Goal: Task Accomplishment & Management: Use online tool/utility

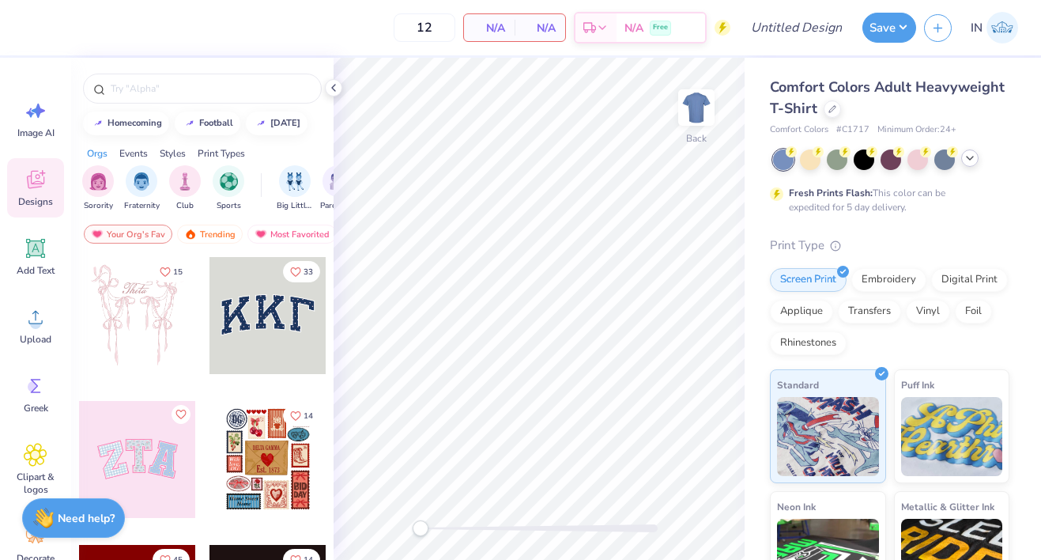
click at [972, 161] on icon at bounding box center [970, 158] width 13 height 13
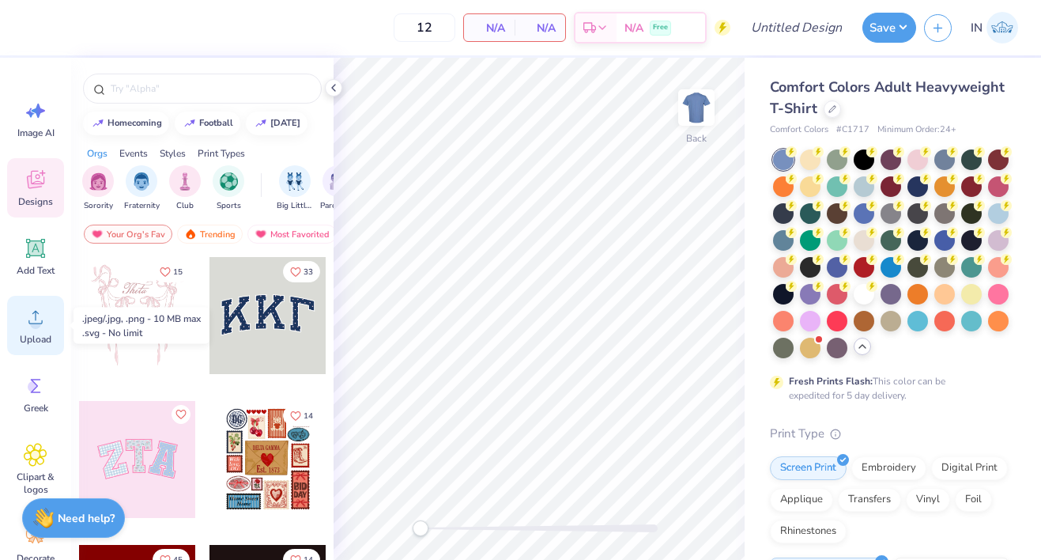
click at [38, 331] on div "Upload" at bounding box center [35, 325] width 57 height 59
click at [553, 25] on span "N/A" at bounding box center [540, 28] width 32 height 17
click at [601, 30] on polyline at bounding box center [602, 29] width 6 height 3
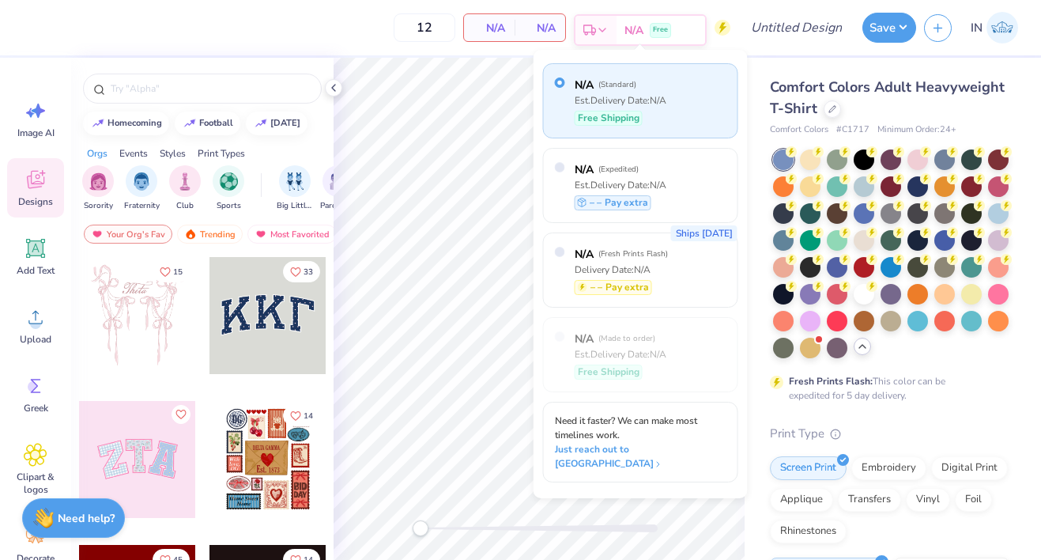
click at [601, 30] on polyline at bounding box center [602, 29] width 6 height 3
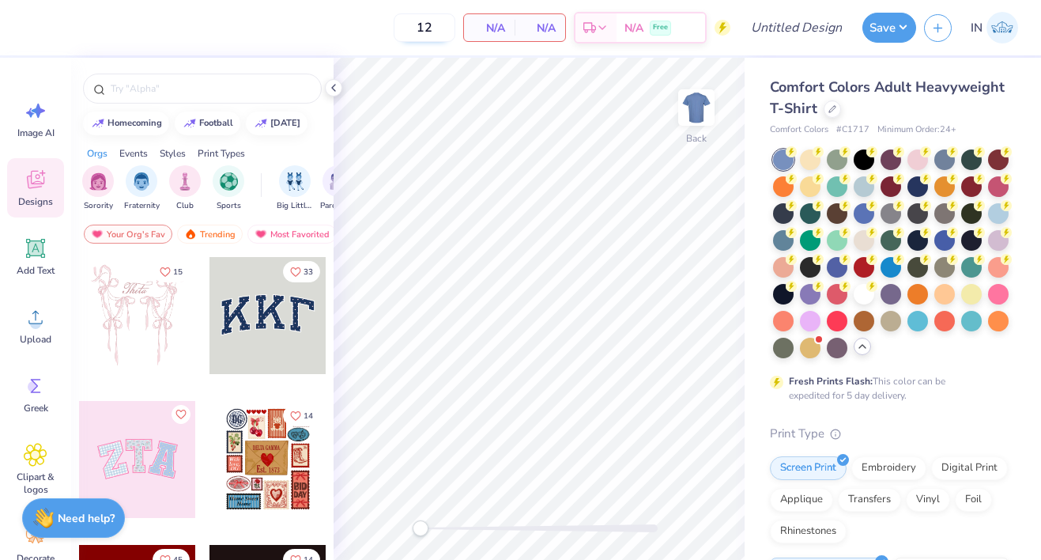
click at [432, 31] on input "12" at bounding box center [425, 27] width 62 height 28
click at [833, 116] on div "Comfort Colors Adult Heavyweight T-Shirt" at bounding box center [890, 98] width 240 height 43
click at [833, 114] on div at bounding box center [832, 107] width 17 height 17
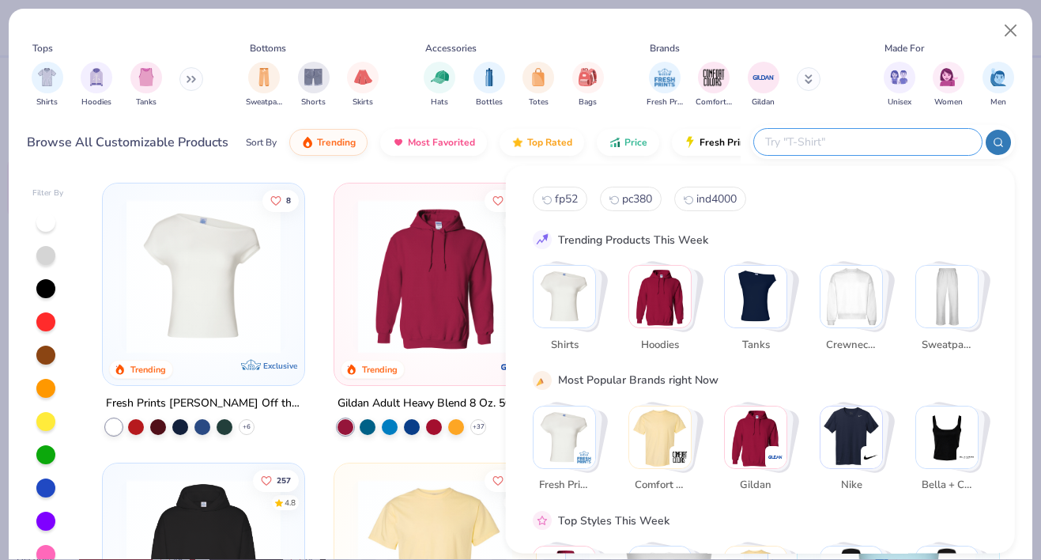
click at [894, 133] on input "text" at bounding box center [867, 142] width 207 height 18
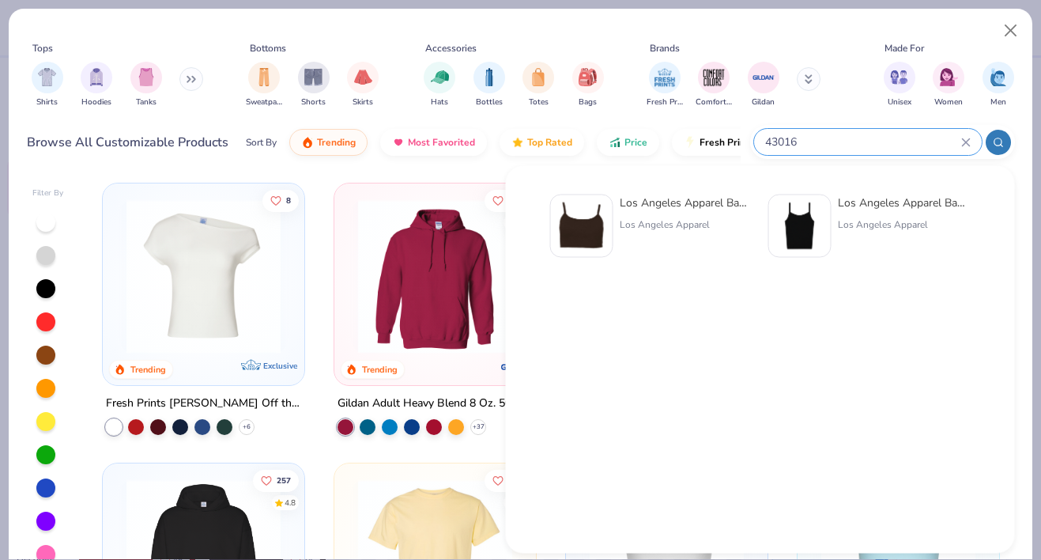
type input "43016"
click at [897, 218] on div "Los Angeles Apparel" at bounding box center [904, 224] width 133 height 14
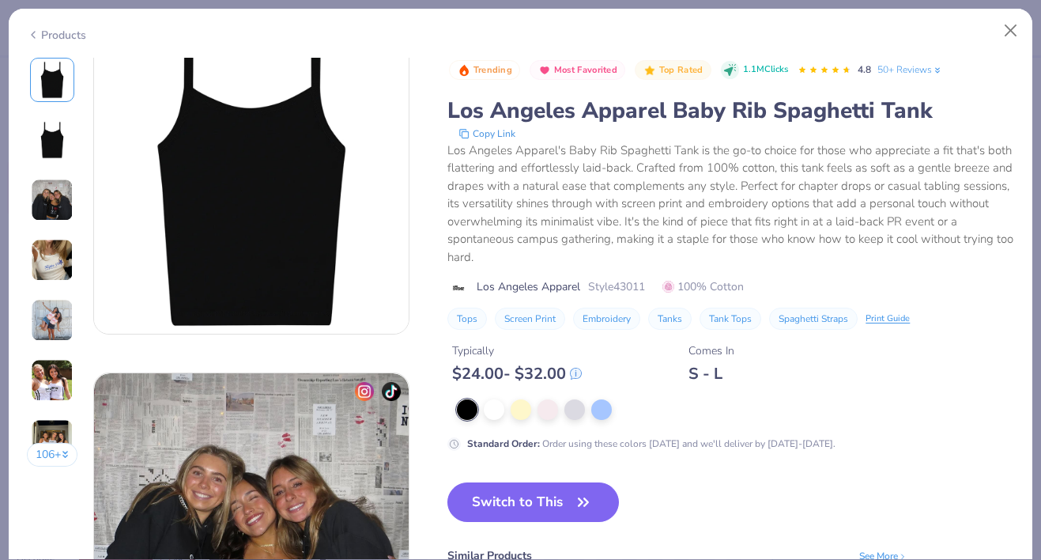
scroll to position [591, 0]
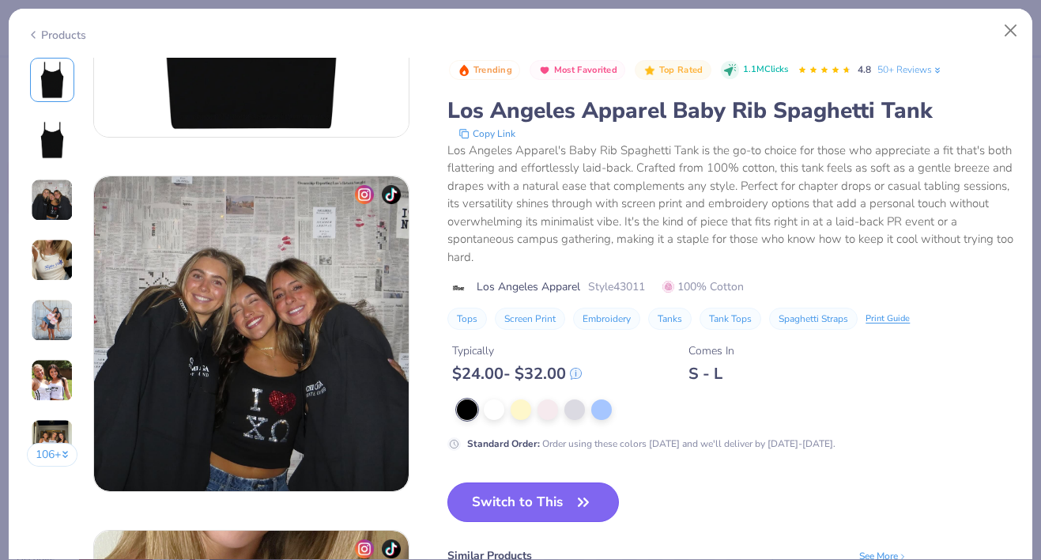
click at [569, 497] on button "Switch to This" at bounding box center [534, 502] width 172 height 40
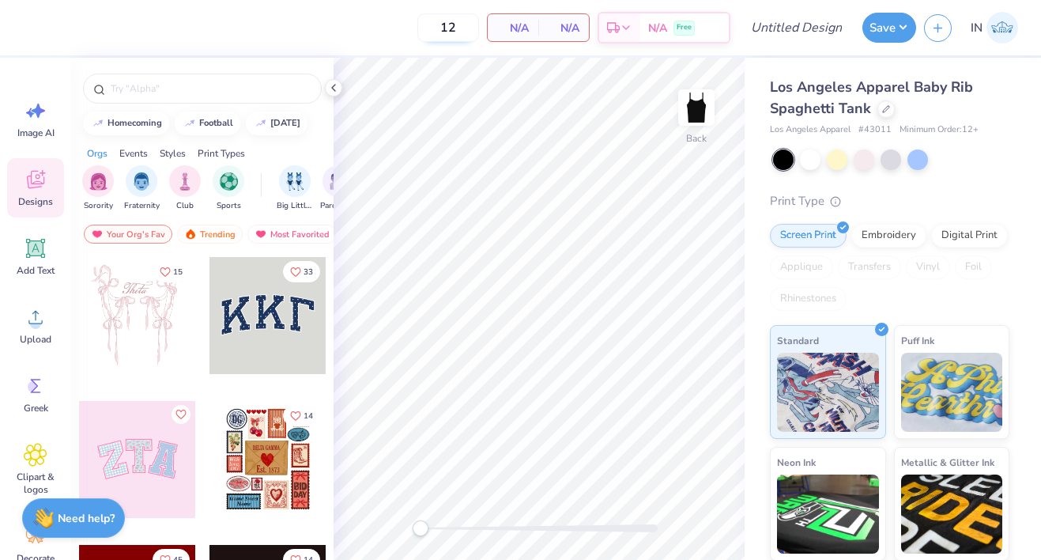
click at [461, 32] on input "12" at bounding box center [449, 27] width 62 height 28
click at [37, 342] on span "Upload" at bounding box center [36, 339] width 32 height 13
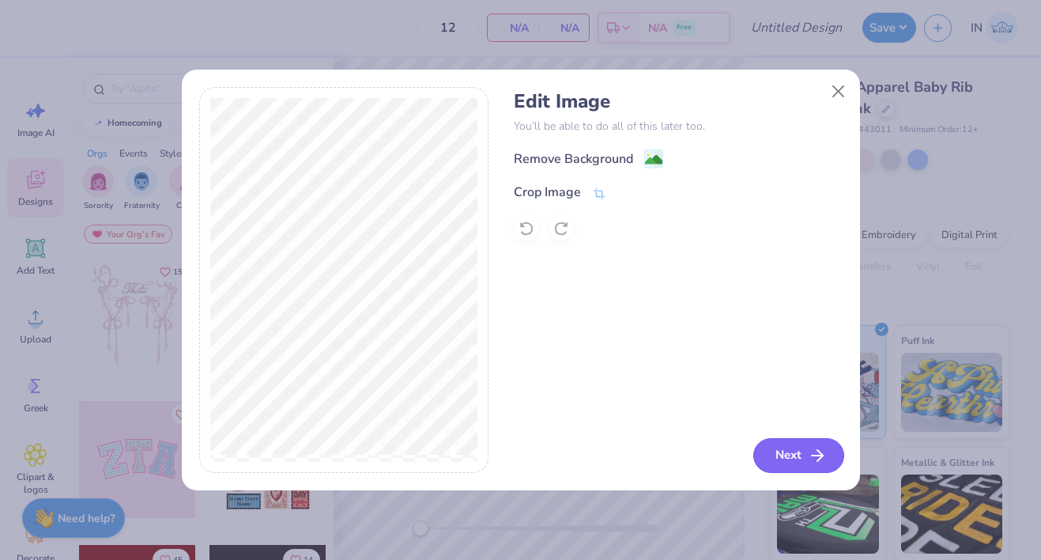
click at [791, 460] on button "Next" at bounding box center [799, 455] width 91 height 35
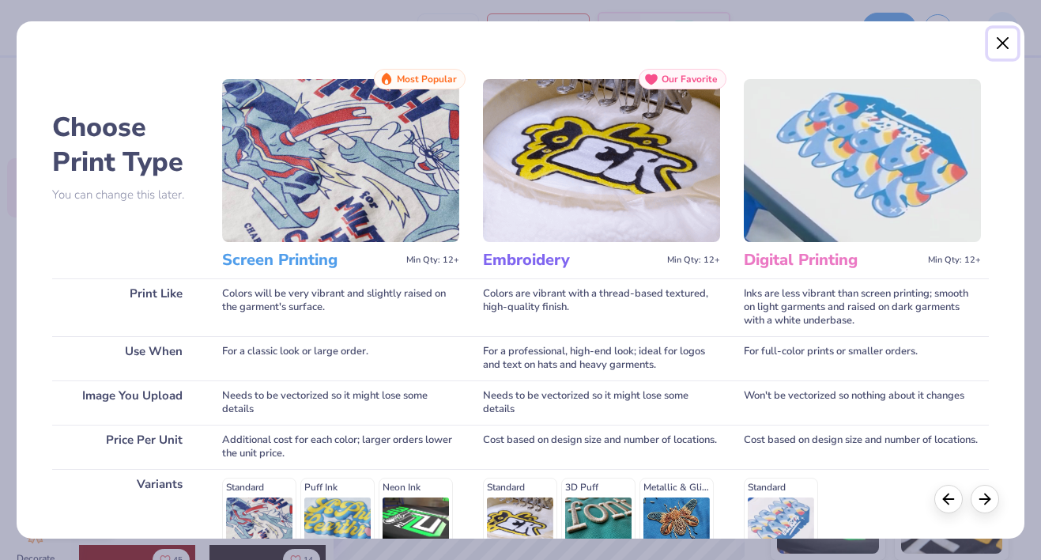
click at [1000, 41] on button "Close" at bounding box center [1003, 43] width 30 height 30
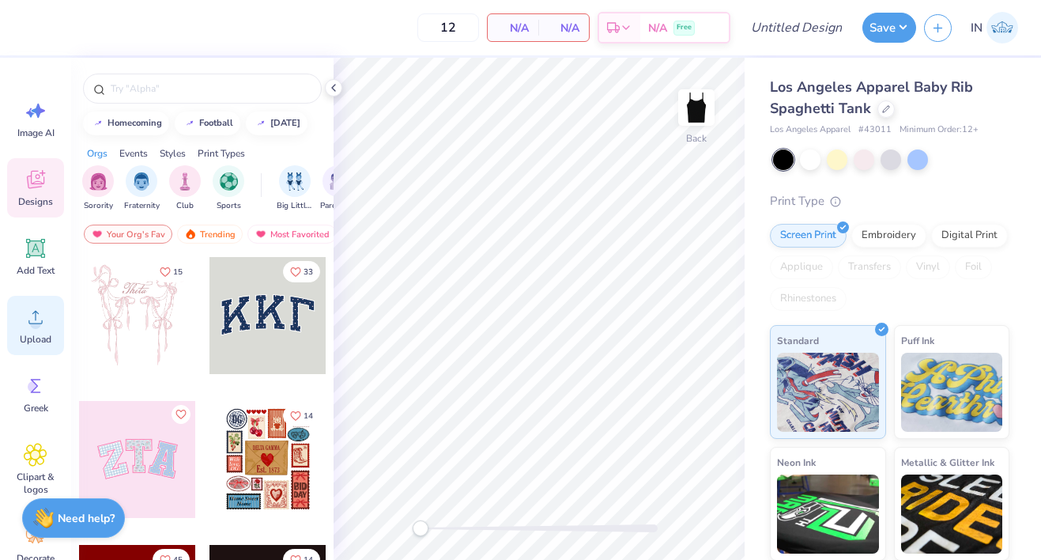
click at [40, 333] on span "Upload" at bounding box center [36, 339] width 32 height 13
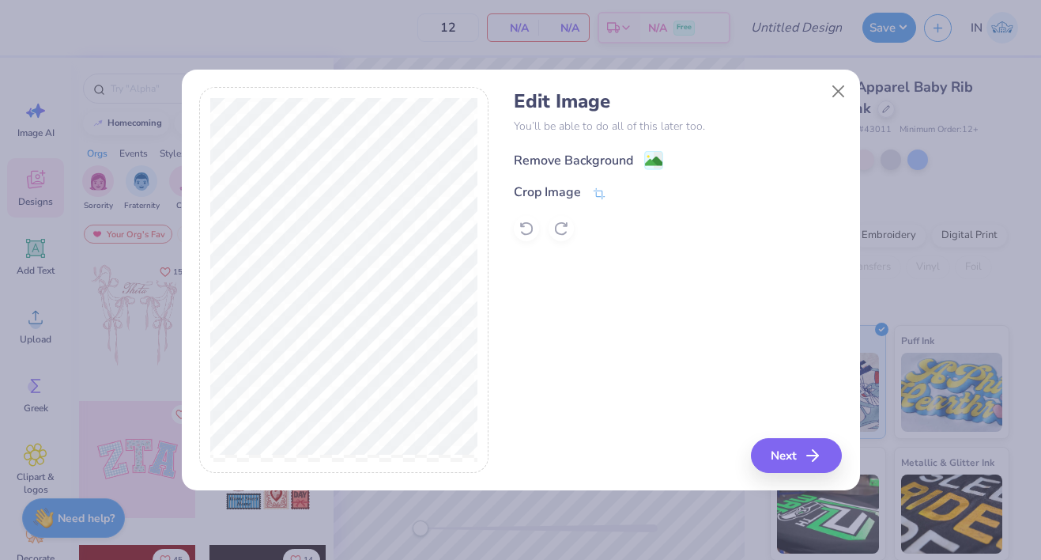
click at [653, 161] on image at bounding box center [653, 161] width 17 height 17
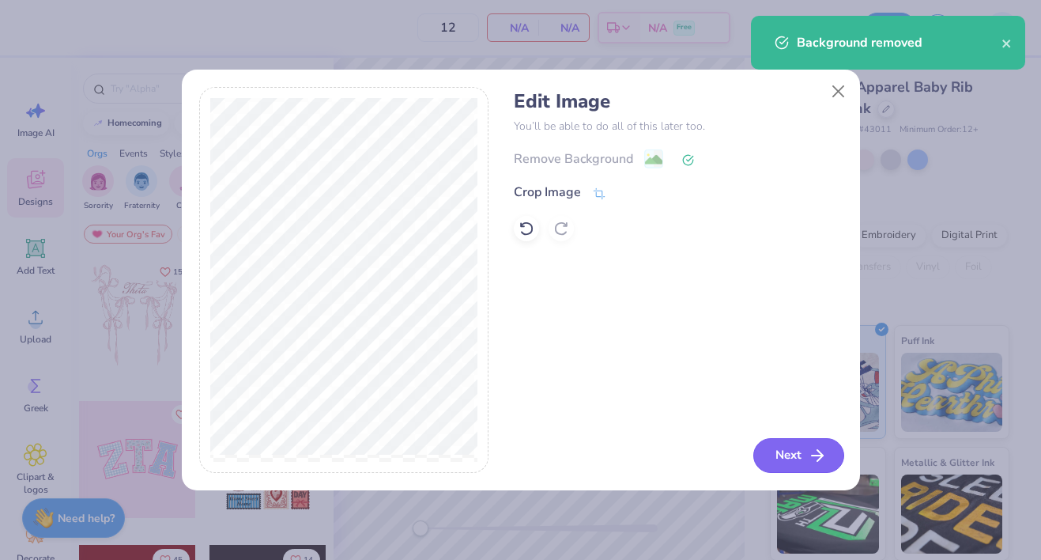
click at [800, 451] on button "Next" at bounding box center [799, 455] width 91 height 35
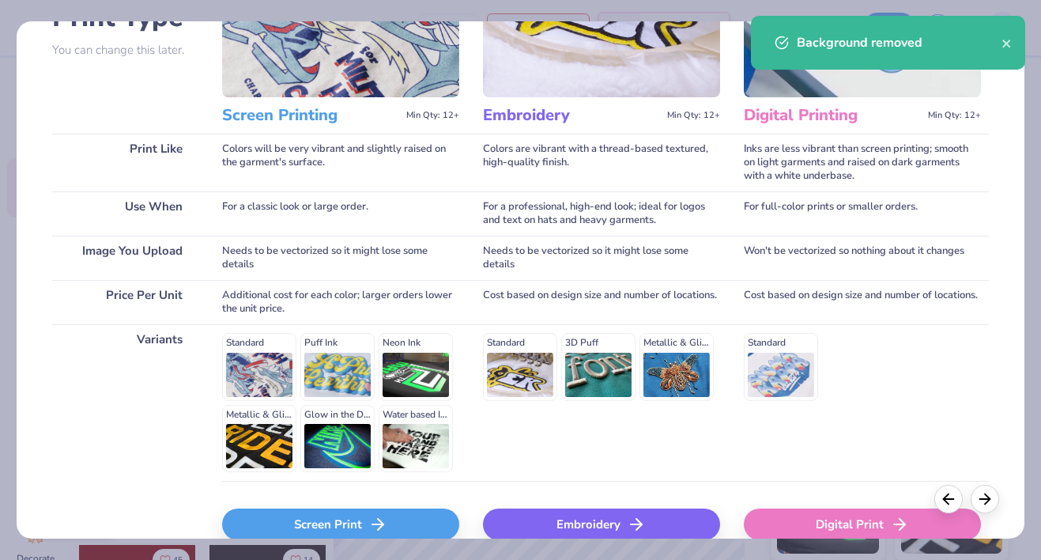
scroll to position [229, 0]
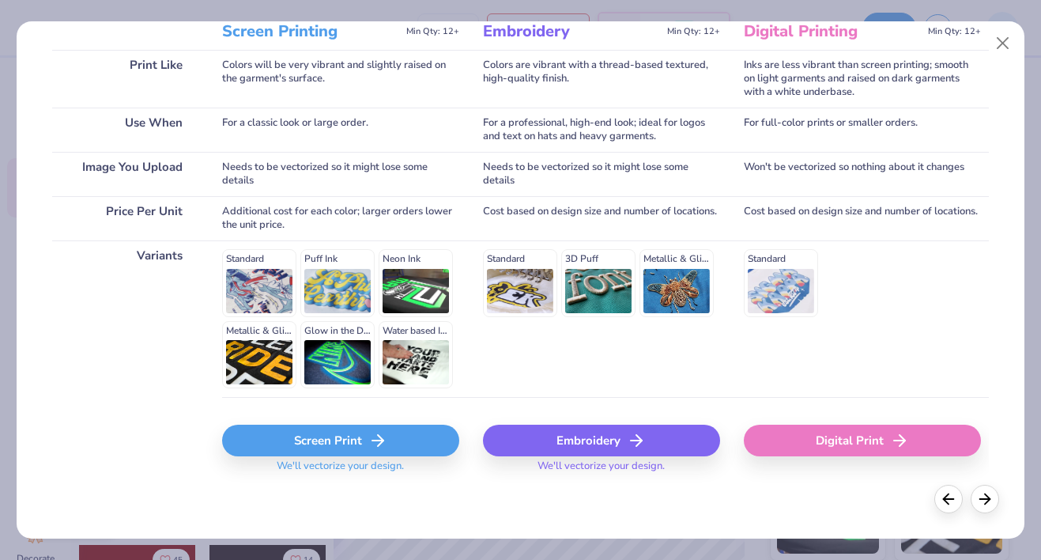
click at [334, 436] on div "Screen Print" at bounding box center [340, 441] width 237 height 32
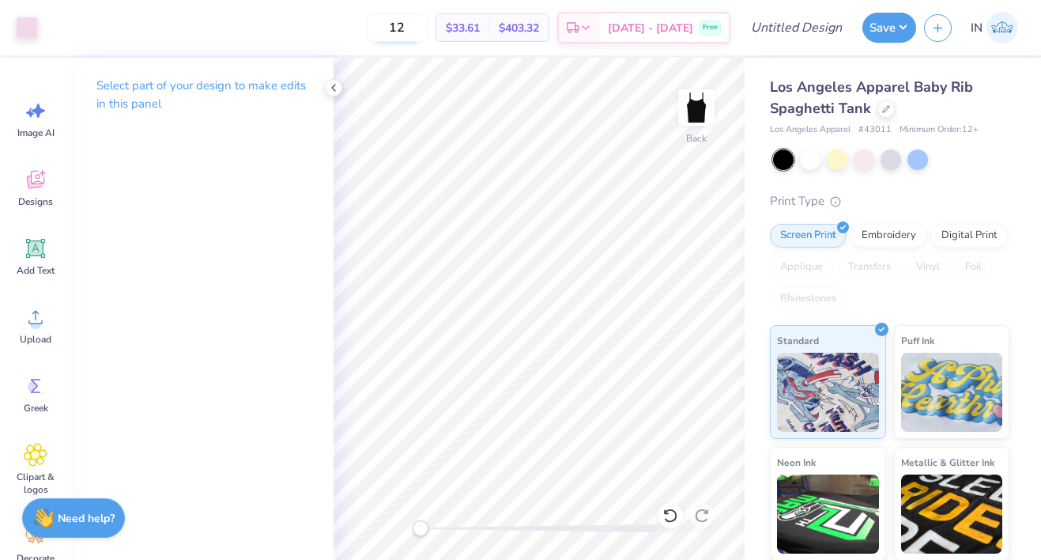
click at [428, 26] on input "12" at bounding box center [397, 27] width 62 height 28
type input "1"
type input "48"
click at [788, 25] on input "Design Title" at bounding box center [815, 28] width 77 height 32
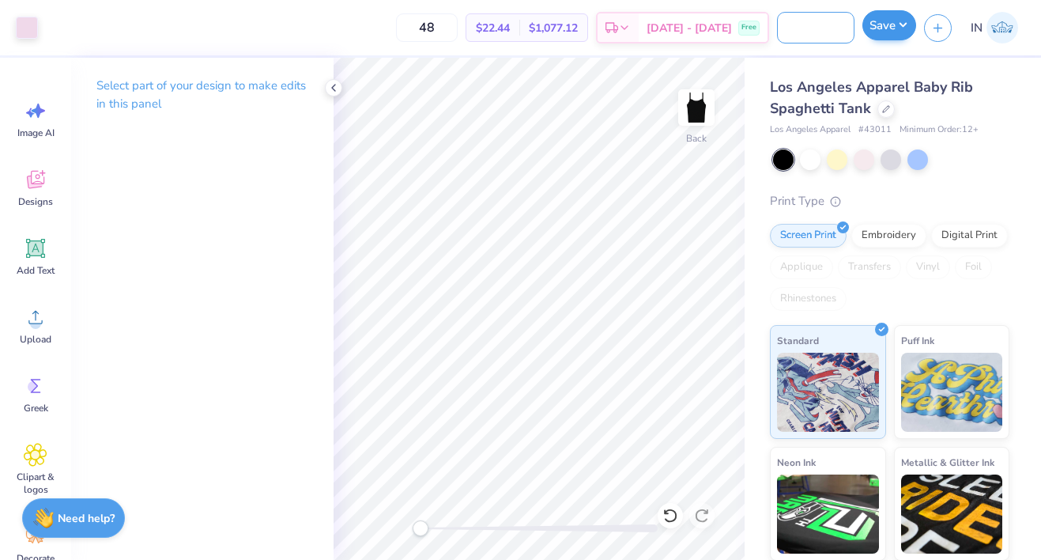
type input "DG Philanthropy 2"
click at [903, 25] on button "Save" at bounding box center [890, 25] width 54 height 30
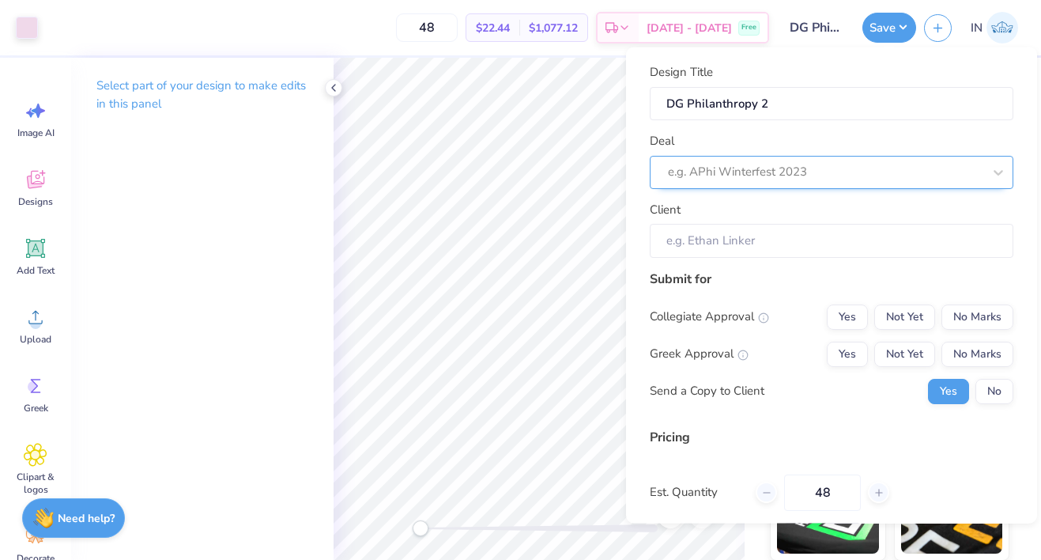
click at [849, 179] on div at bounding box center [825, 171] width 315 height 21
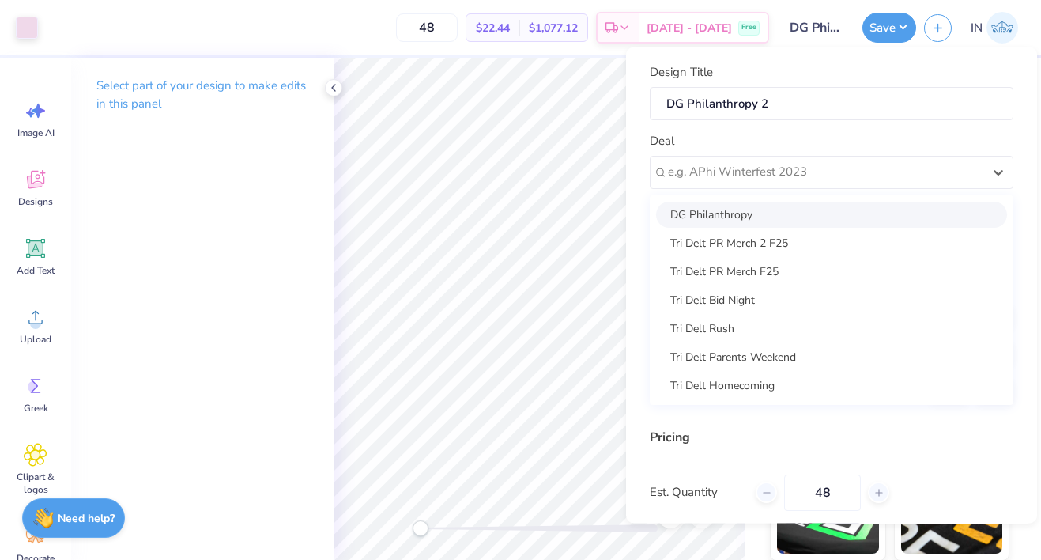
click at [831, 217] on div "DG Philanthropy" at bounding box center [831, 214] width 351 height 26
type input "Taylor Bates"
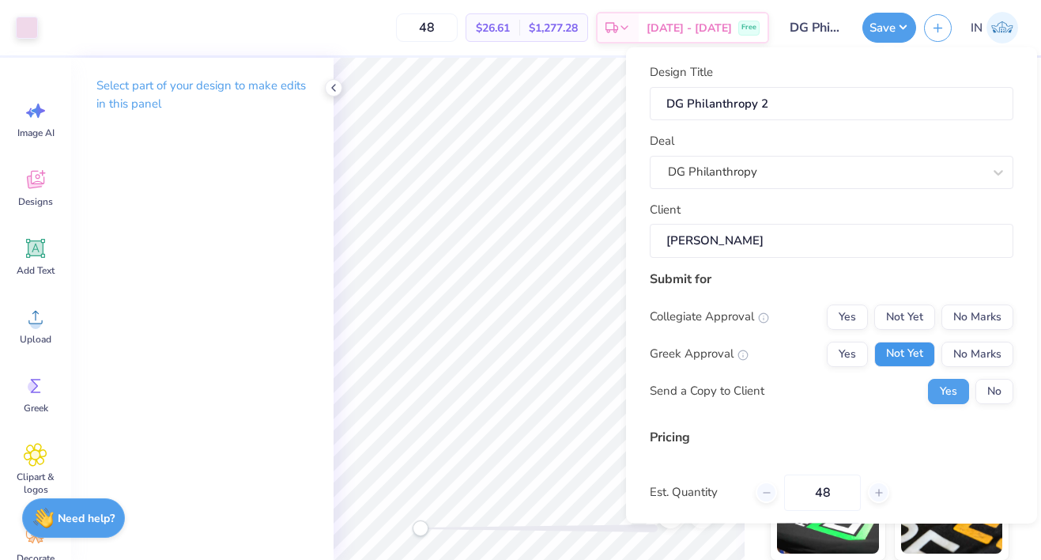
click at [908, 355] on button "Not Yet" at bounding box center [905, 353] width 61 height 25
click at [967, 316] on button "No Marks" at bounding box center [978, 316] width 72 height 25
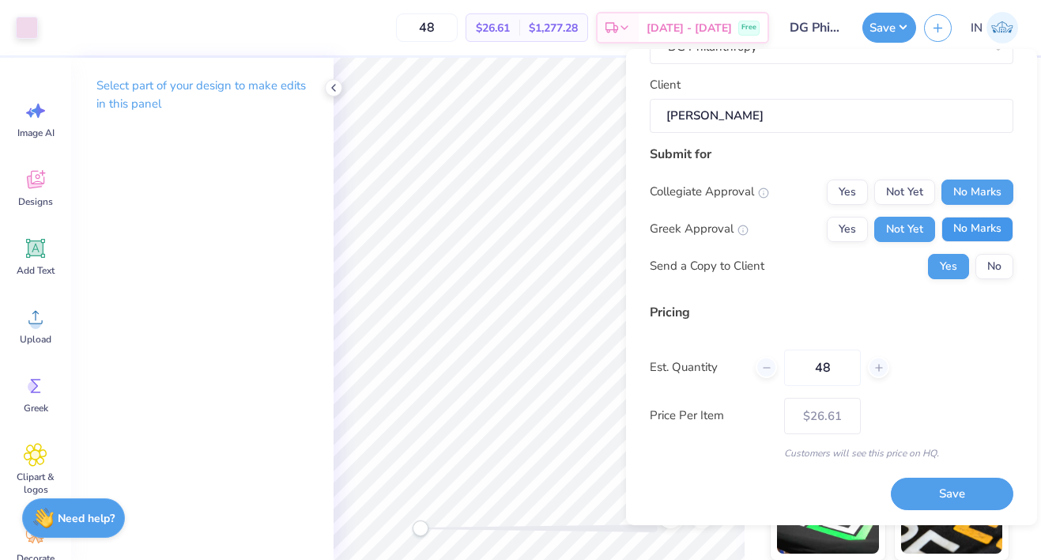
click at [961, 217] on button "No Marks" at bounding box center [978, 229] width 72 height 25
click at [910, 218] on button "Not Yet" at bounding box center [905, 229] width 61 height 25
type input "$26.61"
click at [860, 222] on button "Yes" at bounding box center [847, 229] width 41 height 25
click at [898, 229] on button "Not Yet" at bounding box center [905, 229] width 61 height 25
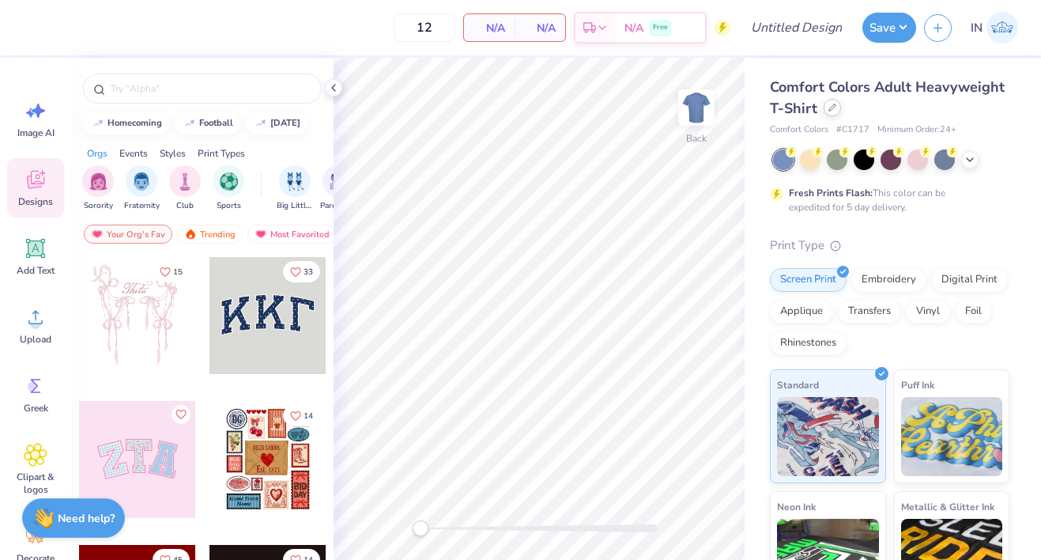
click at [835, 108] on icon at bounding box center [833, 108] width 8 height 8
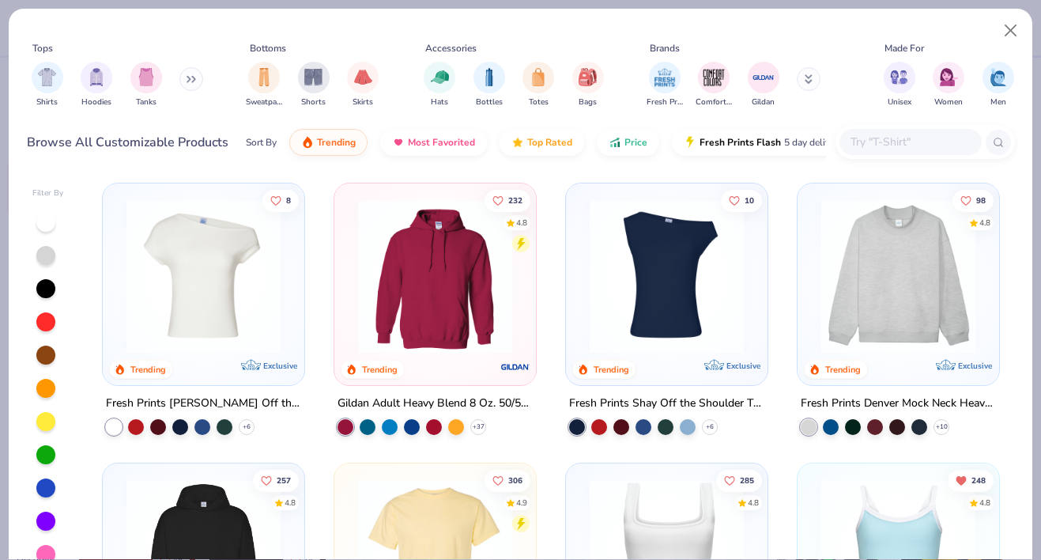
click at [873, 134] on input "text" at bounding box center [910, 142] width 122 height 18
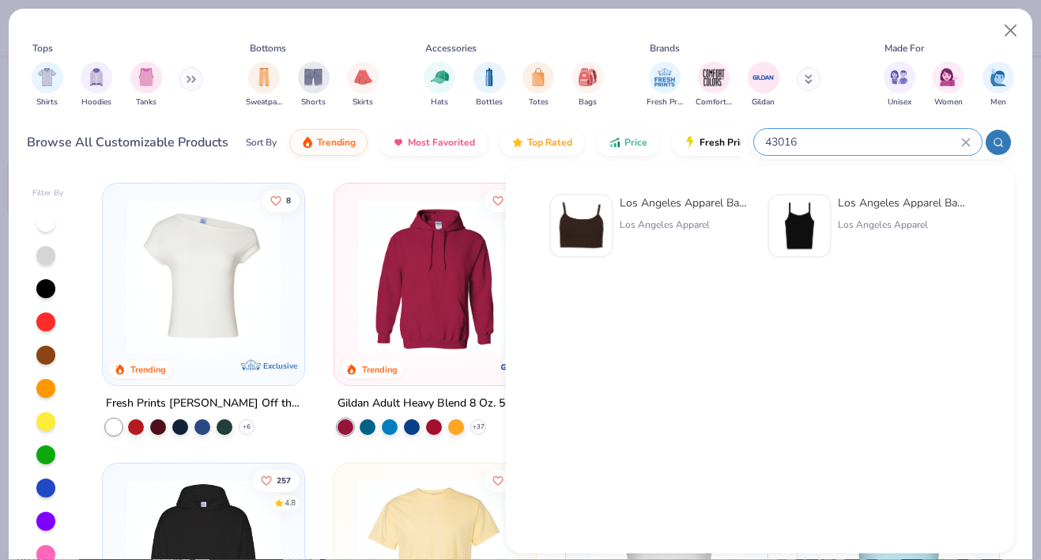
type input "43016"
click at [670, 219] on div "Los Angeles Apparel" at bounding box center [686, 224] width 133 height 14
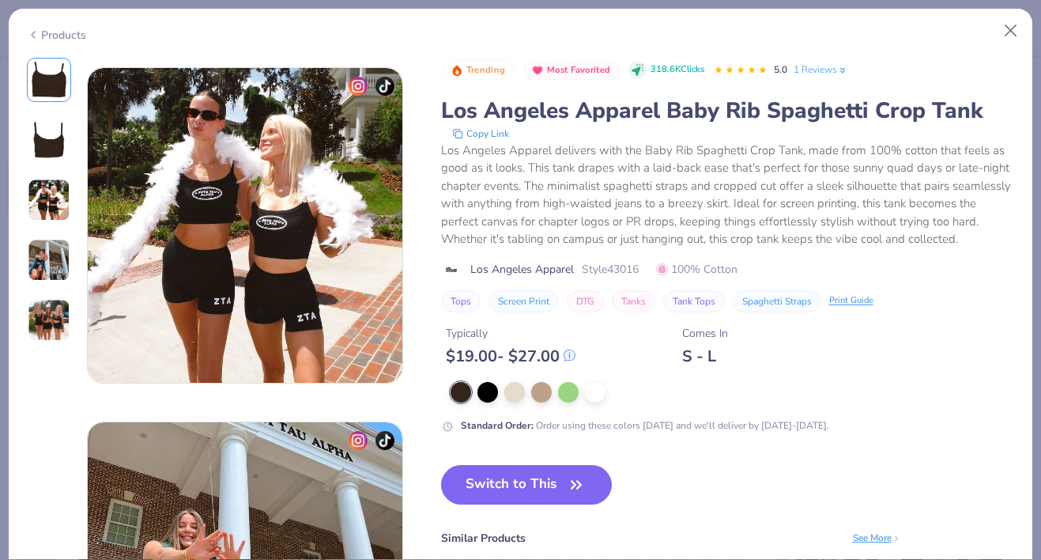
scroll to position [727, 0]
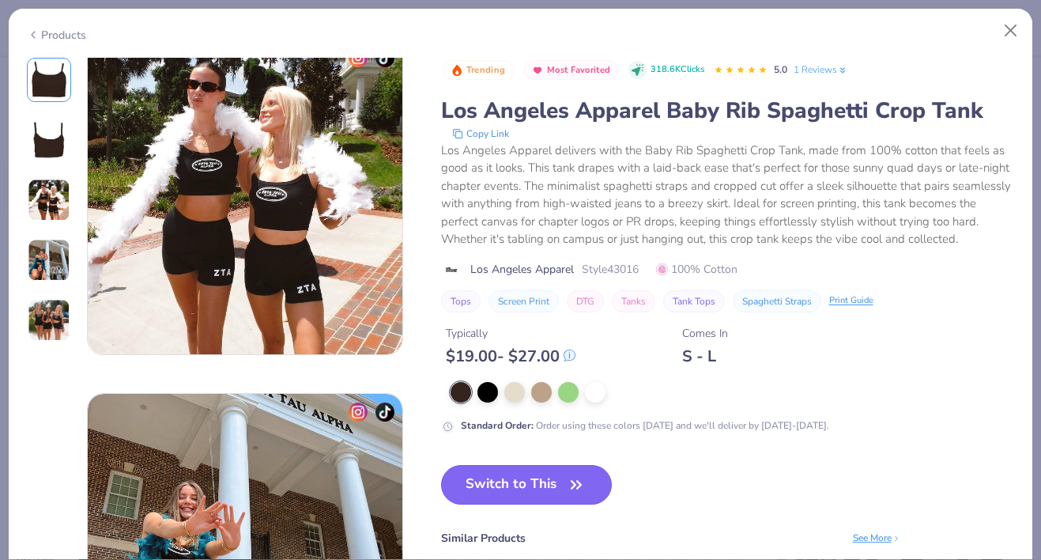
click at [579, 489] on icon "button" at bounding box center [576, 485] width 22 height 22
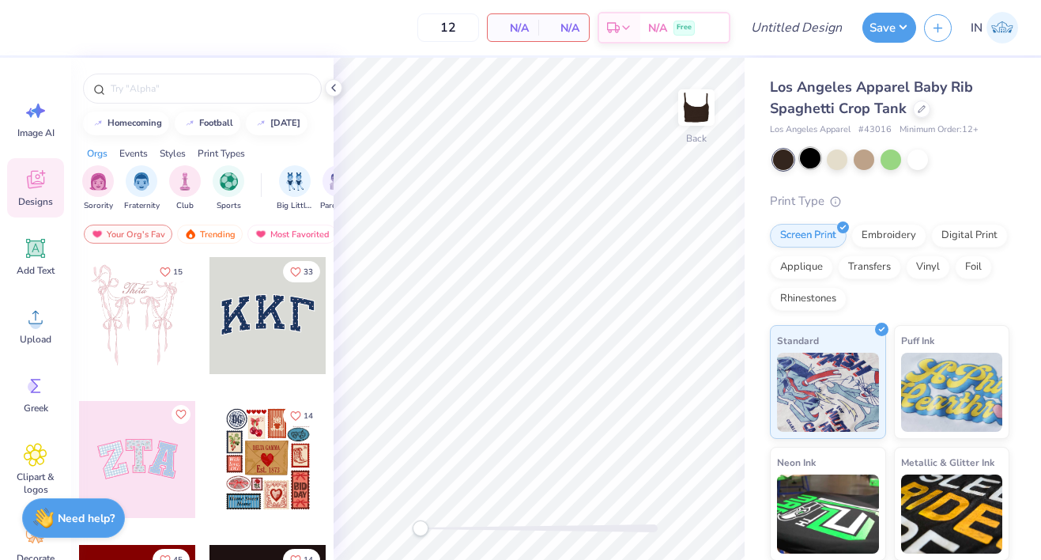
click at [810, 154] on div at bounding box center [810, 158] width 21 height 21
click at [40, 329] on div "Upload" at bounding box center [35, 325] width 57 height 59
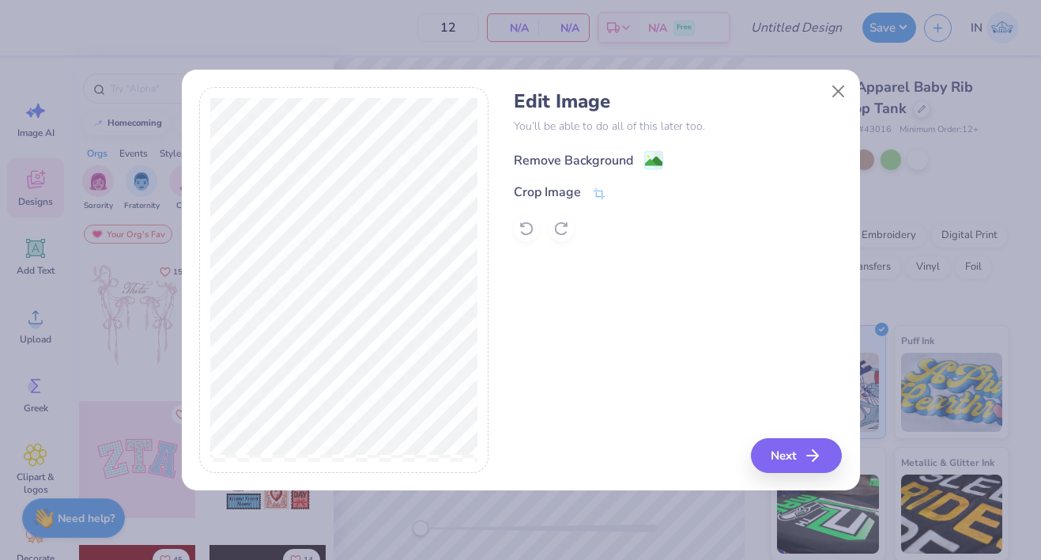
click at [648, 164] on image at bounding box center [653, 161] width 17 height 17
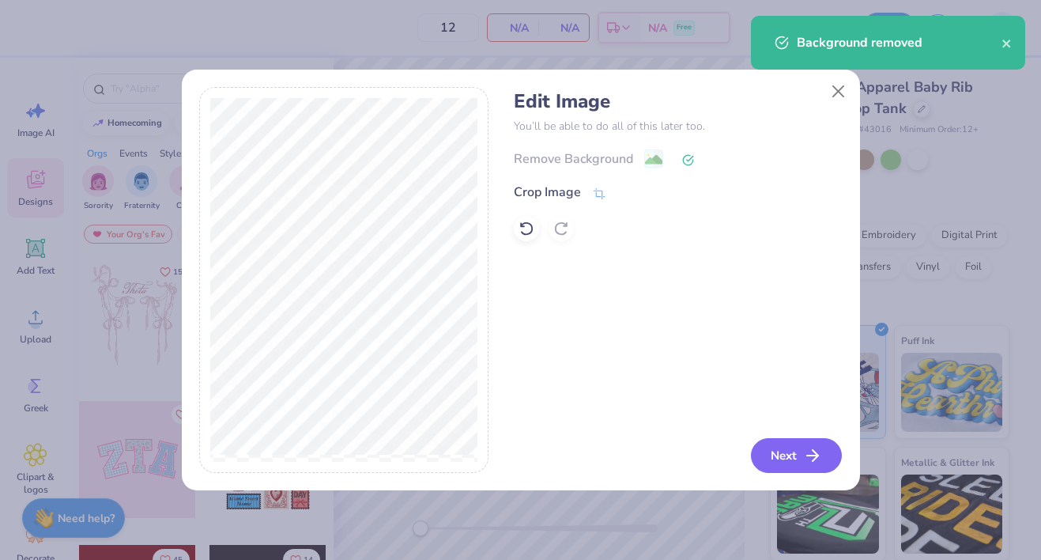
click at [801, 458] on button "Next" at bounding box center [796, 455] width 91 height 35
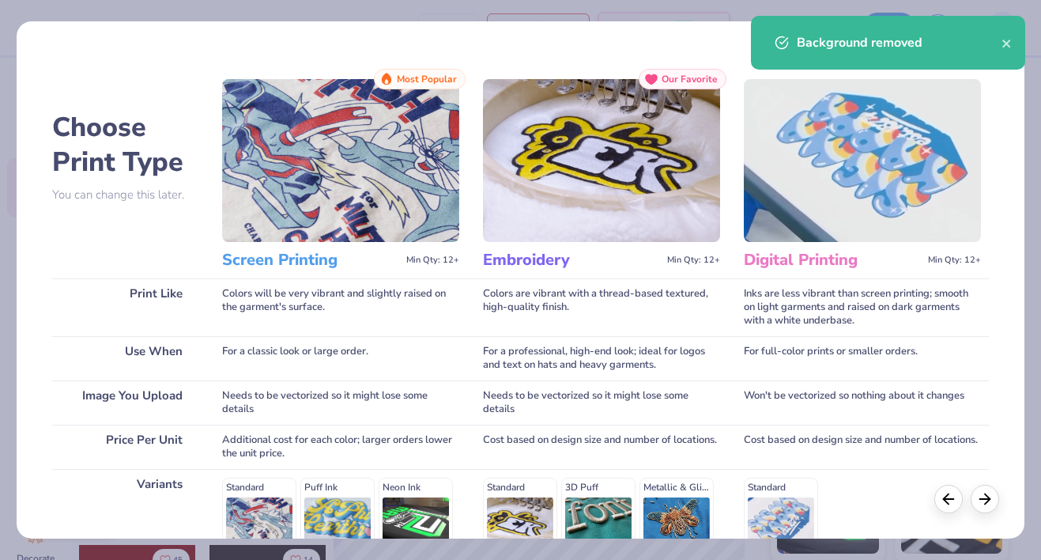
scroll to position [229, 0]
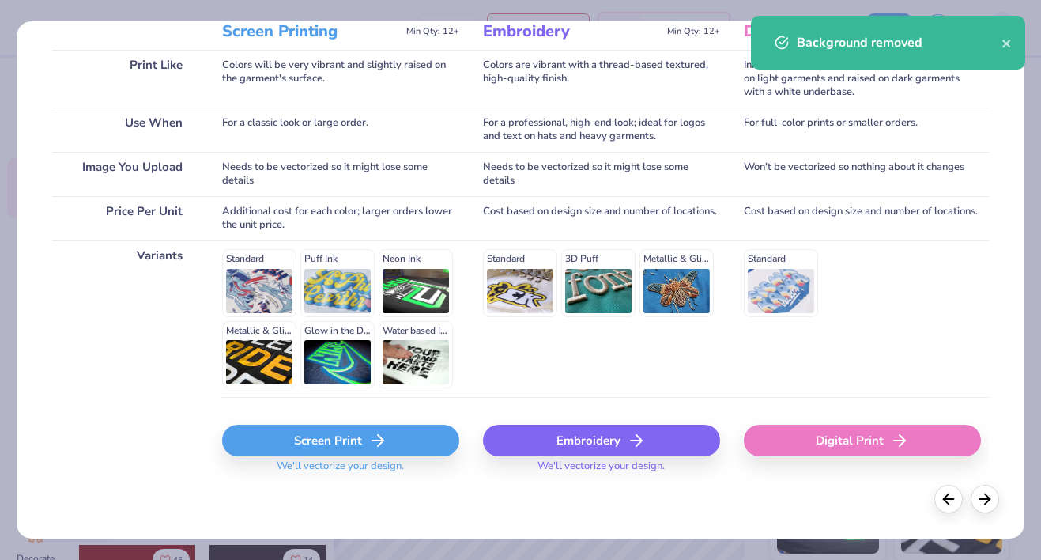
click at [323, 444] on div "Screen Print" at bounding box center [340, 441] width 237 height 32
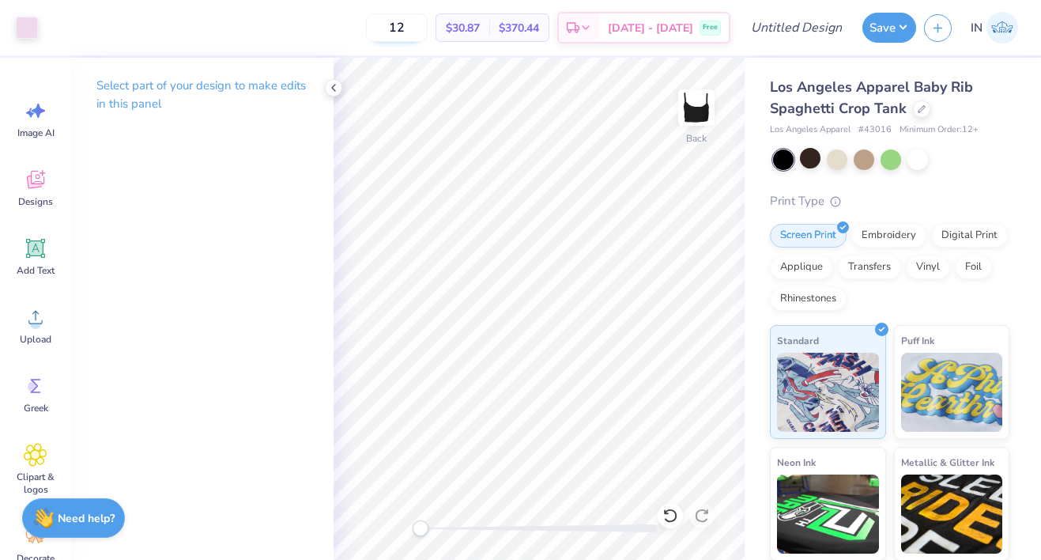
click at [428, 25] on input "12" at bounding box center [397, 27] width 62 height 28
type input "1"
type input "48"
click at [797, 37] on input "Design Title" at bounding box center [815, 28] width 77 height 32
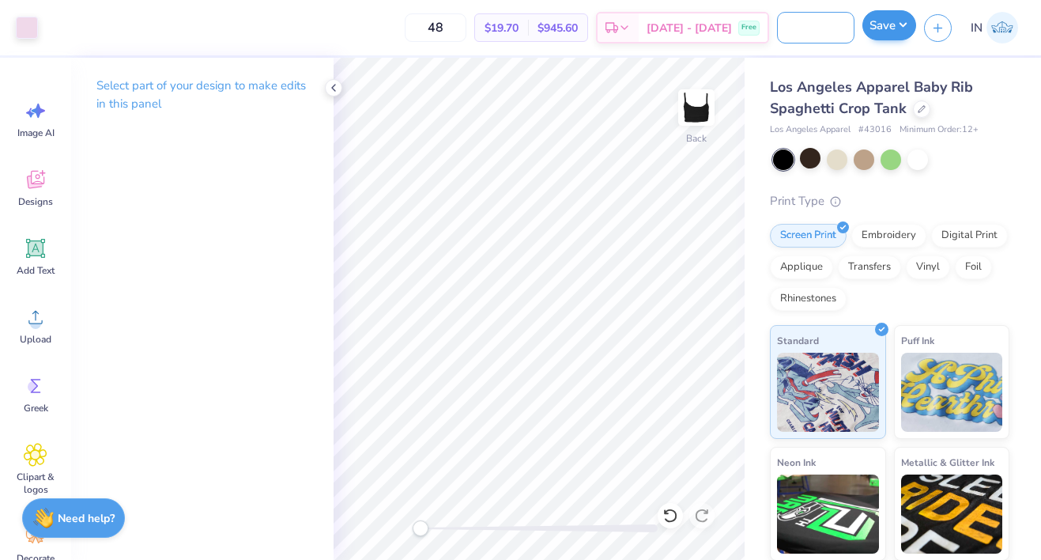
type input "DG Philanthropy 3"
click at [894, 29] on button "Save" at bounding box center [890, 25] width 54 height 30
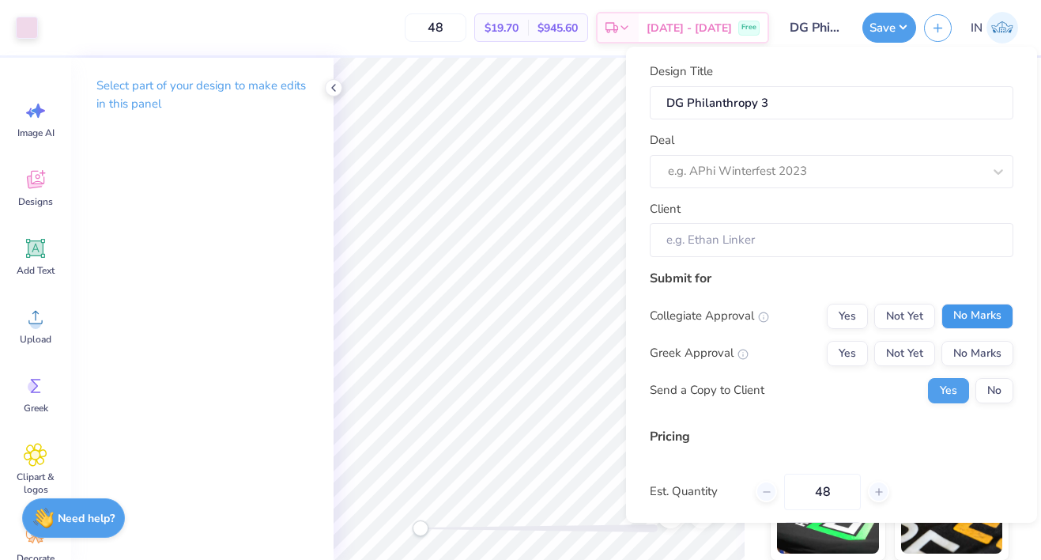
click at [967, 308] on button "No Marks" at bounding box center [978, 316] width 72 height 25
click at [909, 351] on button "Not Yet" at bounding box center [905, 353] width 61 height 25
click at [976, 348] on button "No Marks" at bounding box center [978, 353] width 72 height 25
click at [924, 344] on button "Not Yet" at bounding box center [905, 353] width 61 height 25
type input "$19.70"
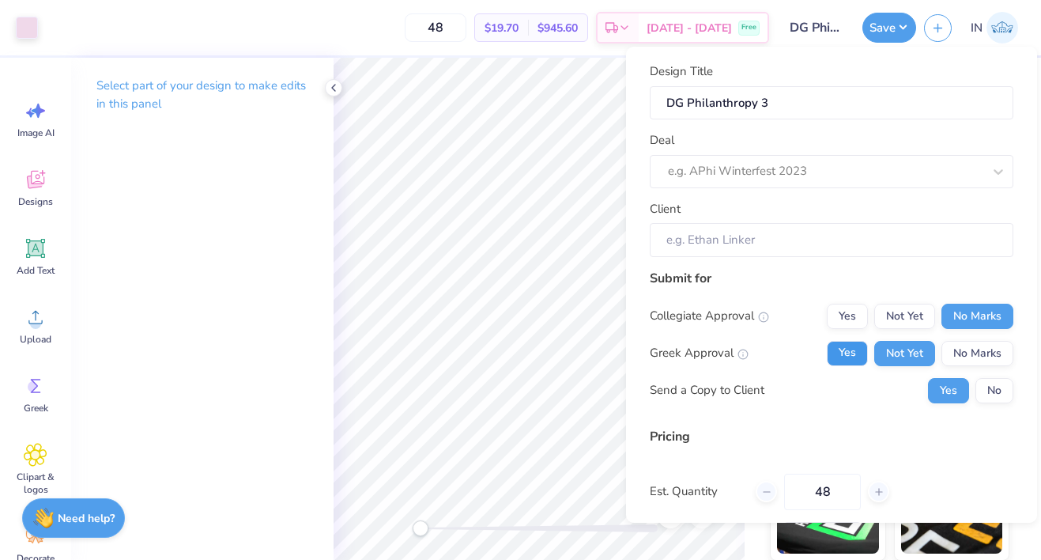
click at [856, 345] on button "Yes" at bounding box center [847, 353] width 41 height 25
click at [895, 353] on button "Not Yet" at bounding box center [905, 353] width 61 height 25
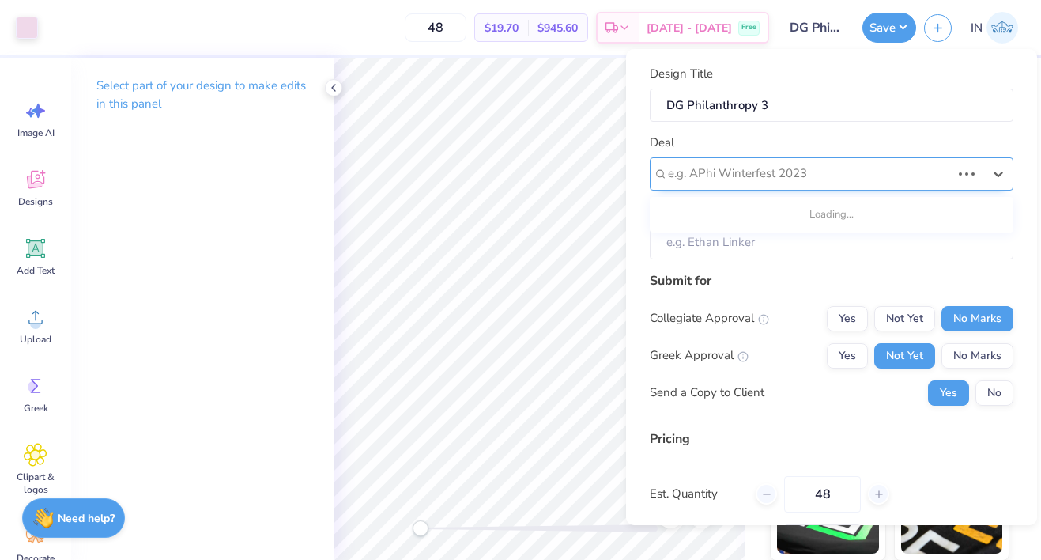
click at [858, 174] on div at bounding box center [809, 173] width 283 height 21
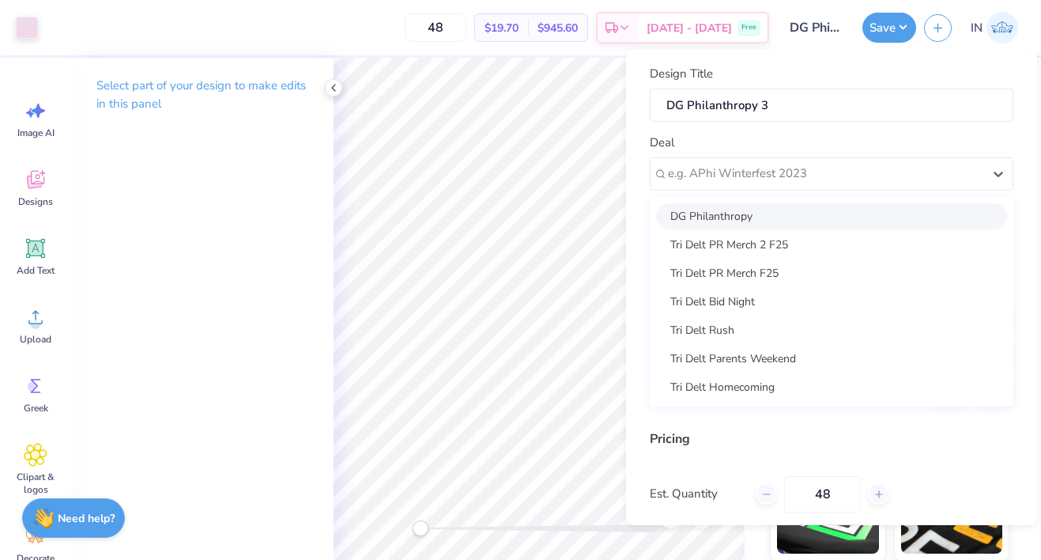
click at [835, 210] on div "DG Philanthropy" at bounding box center [831, 216] width 351 height 26
type input "Taylor Bates"
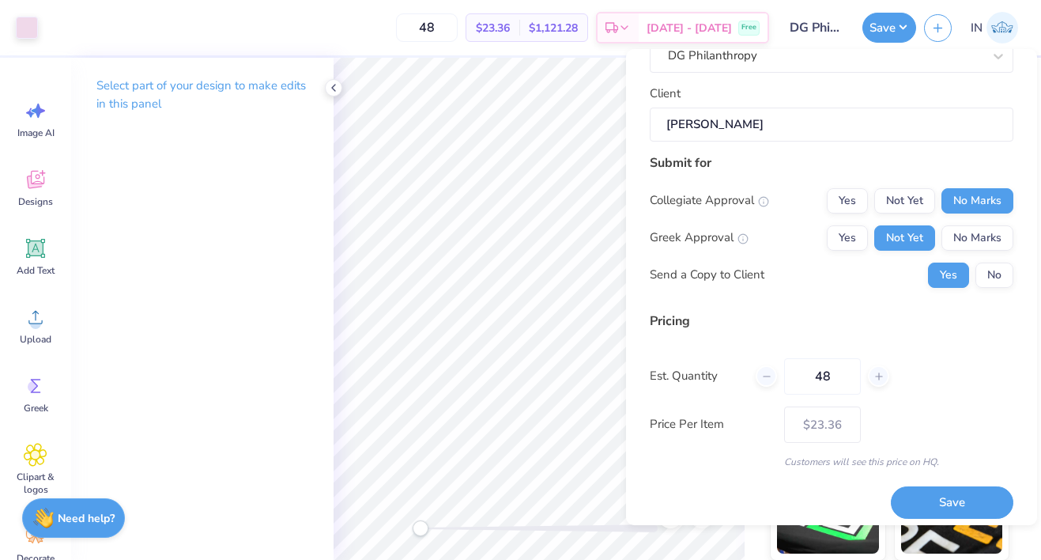
scroll to position [127, 0]
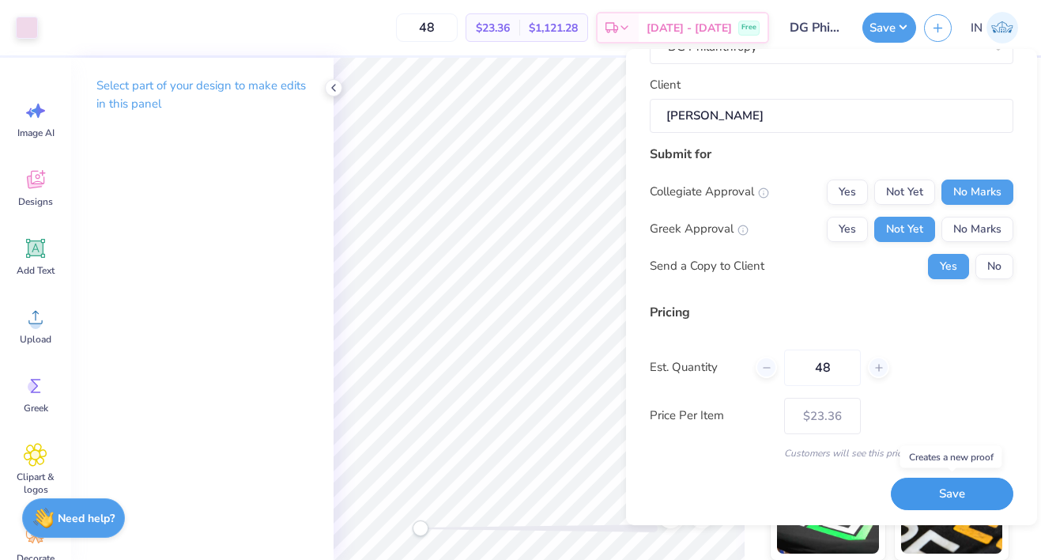
click at [977, 496] on button "Save" at bounding box center [952, 494] width 123 height 32
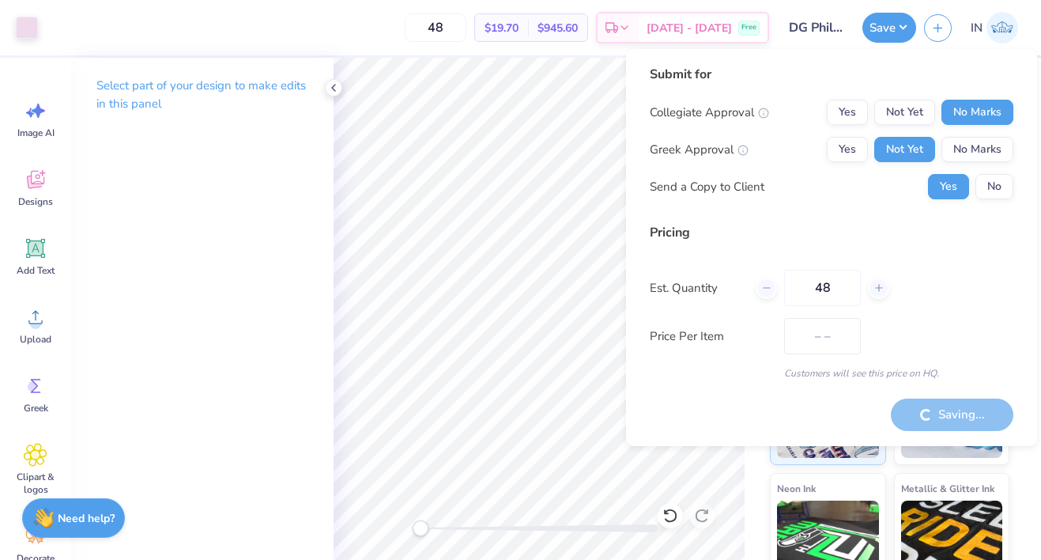
type input "$23.36"
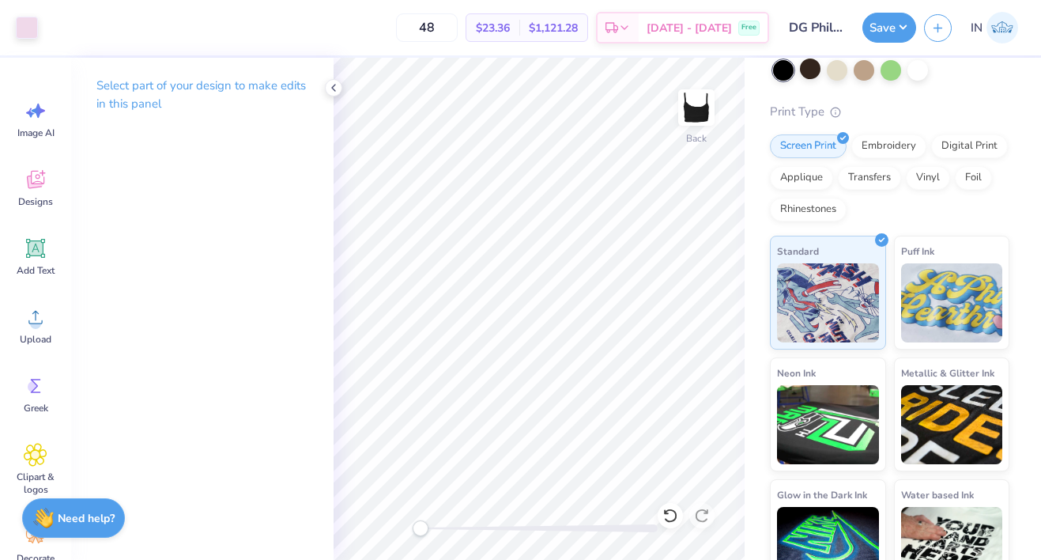
scroll to position [149, 0]
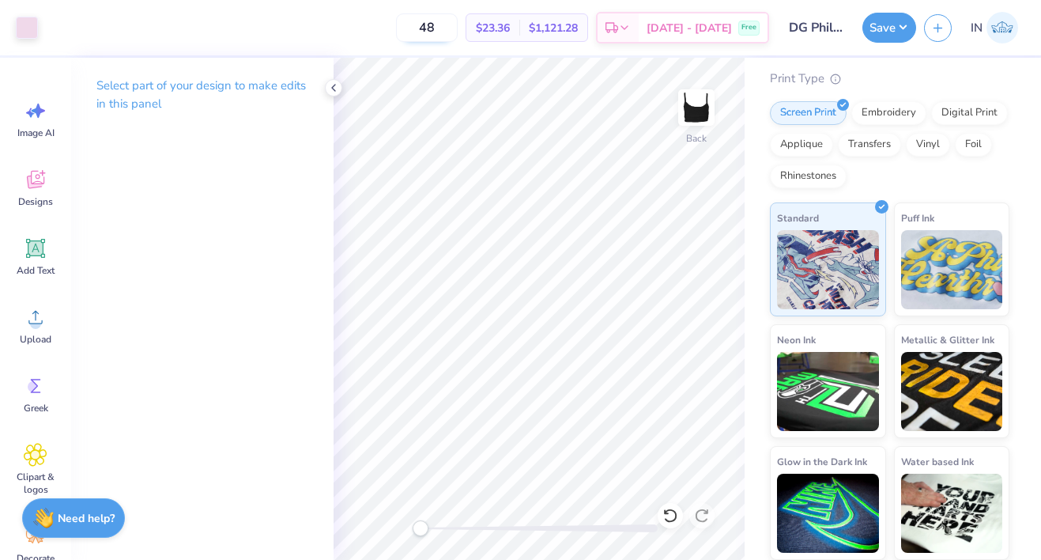
click at [458, 38] on input "48" at bounding box center [427, 27] width 62 height 28
type input "4"
type input "5"
type input "48"
